Goal: Navigation & Orientation: Find specific page/section

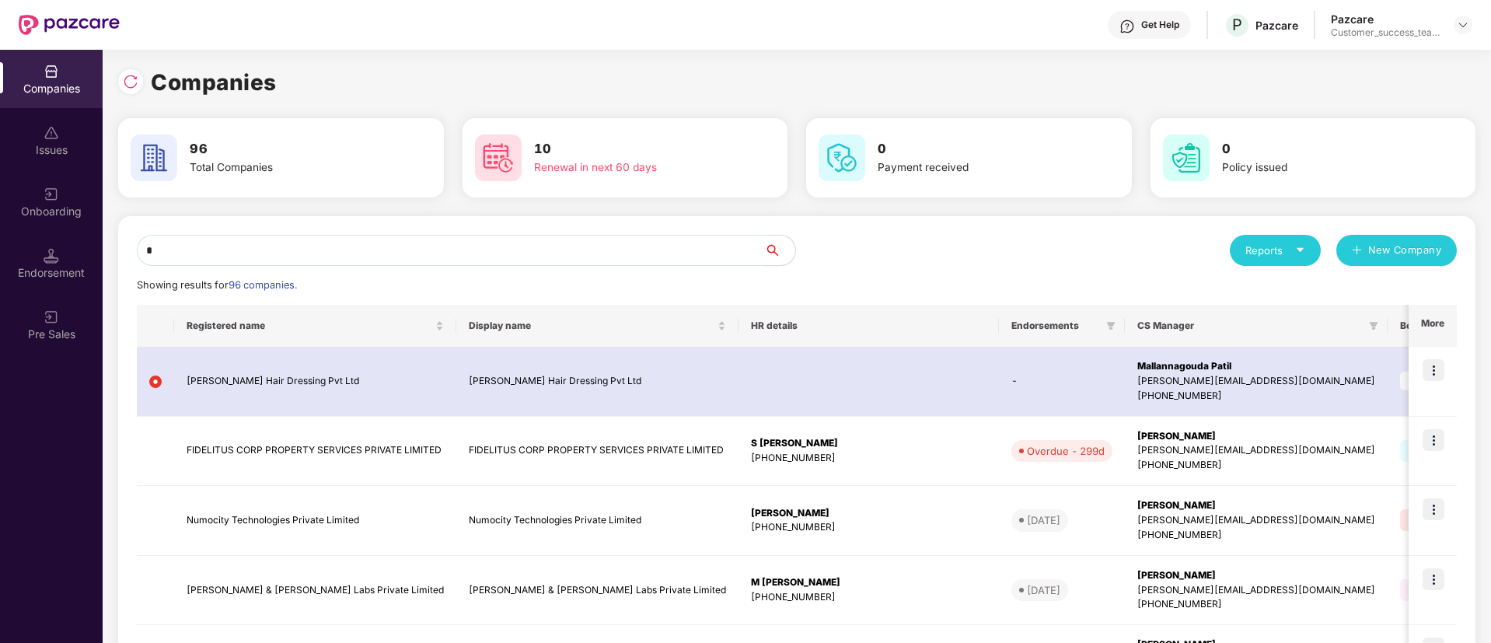
click at [355, 241] on input "*" at bounding box center [450, 250] width 627 height 31
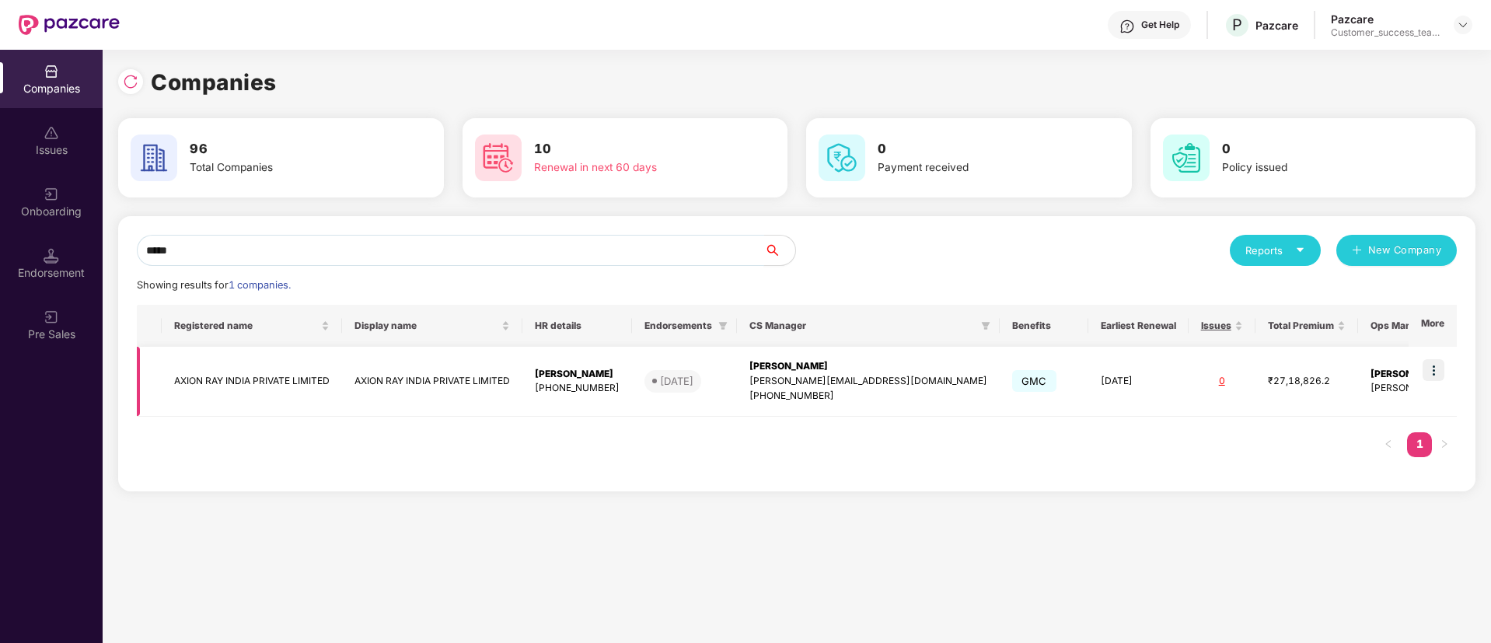
type input "*****"
click at [1428, 375] on img at bounding box center [1434, 370] width 22 height 22
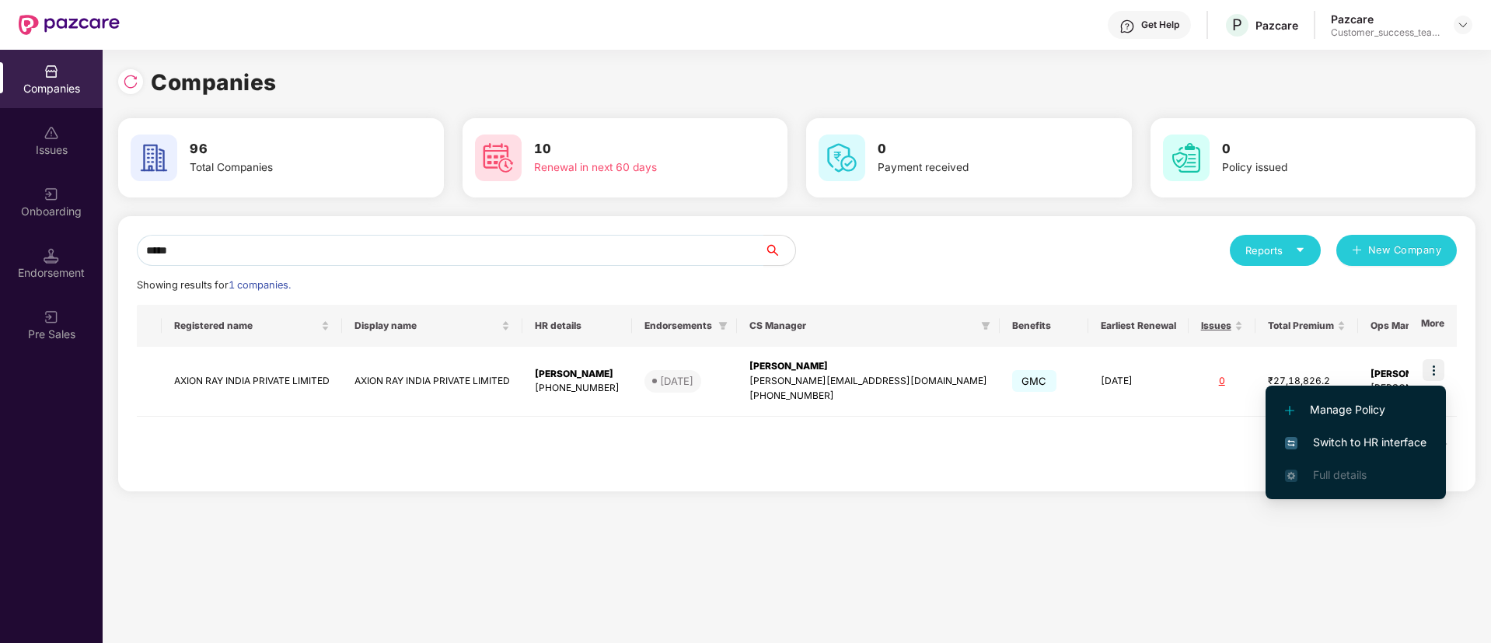
click at [1355, 440] on span "Switch to HR interface" at bounding box center [1355, 442] width 141 height 17
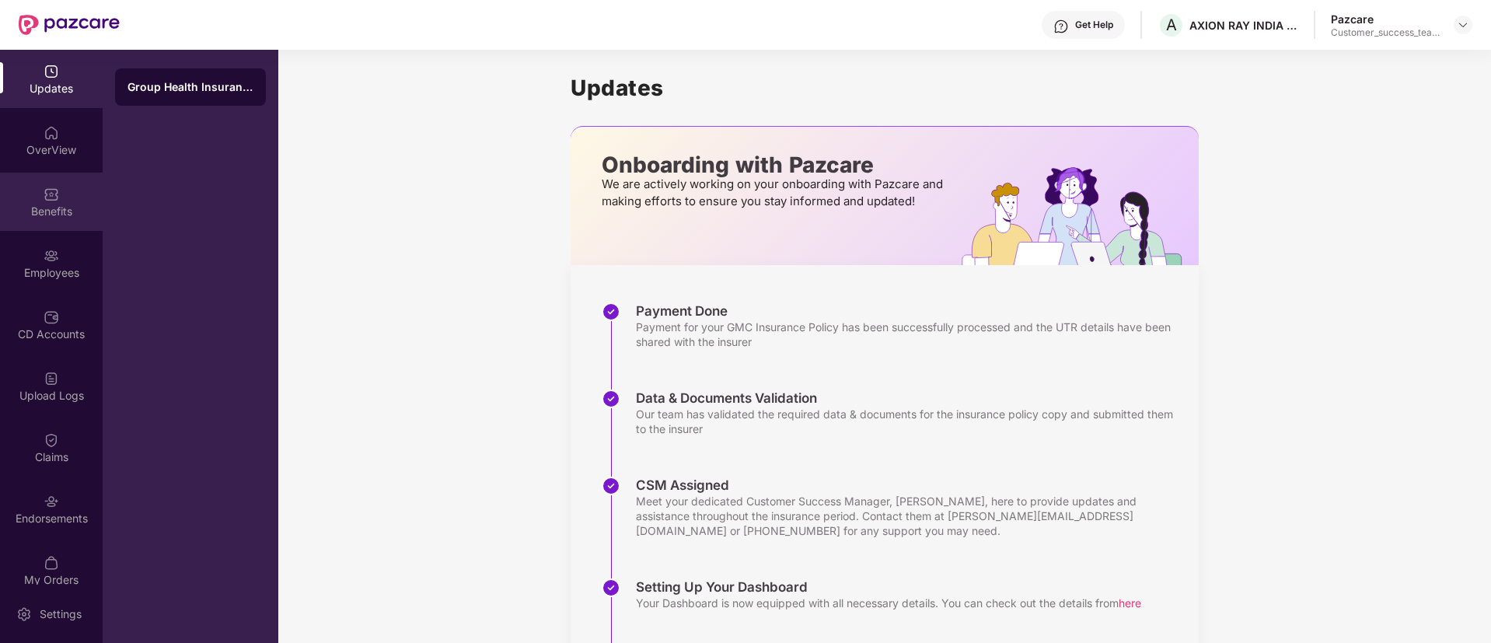
click at [58, 205] on div "Benefits" at bounding box center [51, 212] width 103 height 16
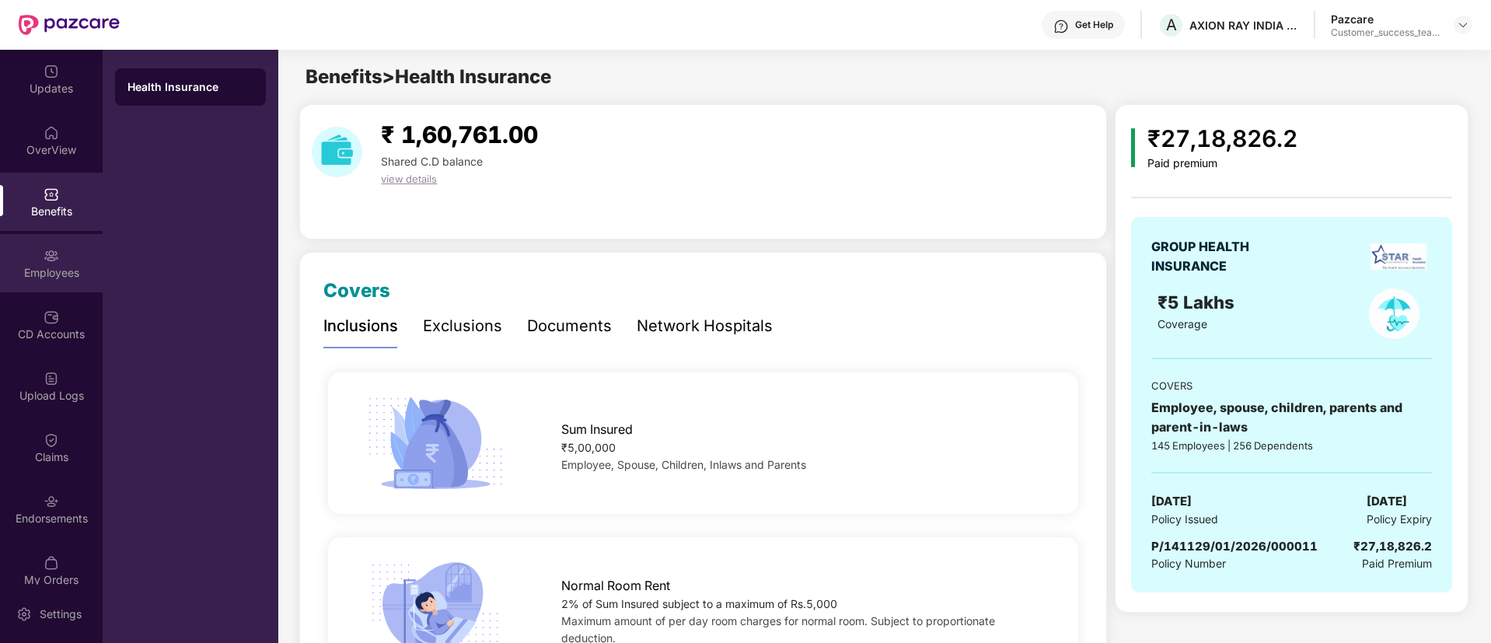
click at [61, 244] on div "Employees" at bounding box center [51, 263] width 103 height 58
